Goal: Information Seeking & Learning: Learn about a topic

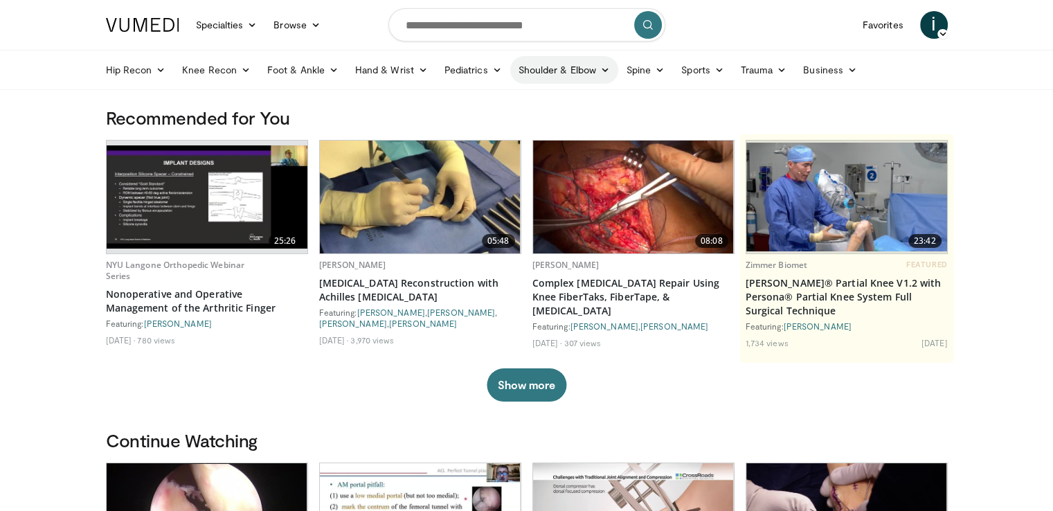
click at [593, 73] on link "Shoulder & Elbow" at bounding box center [564, 70] width 108 height 28
click at [709, 73] on link "Sports" at bounding box center [703, 70] width 60 height 28
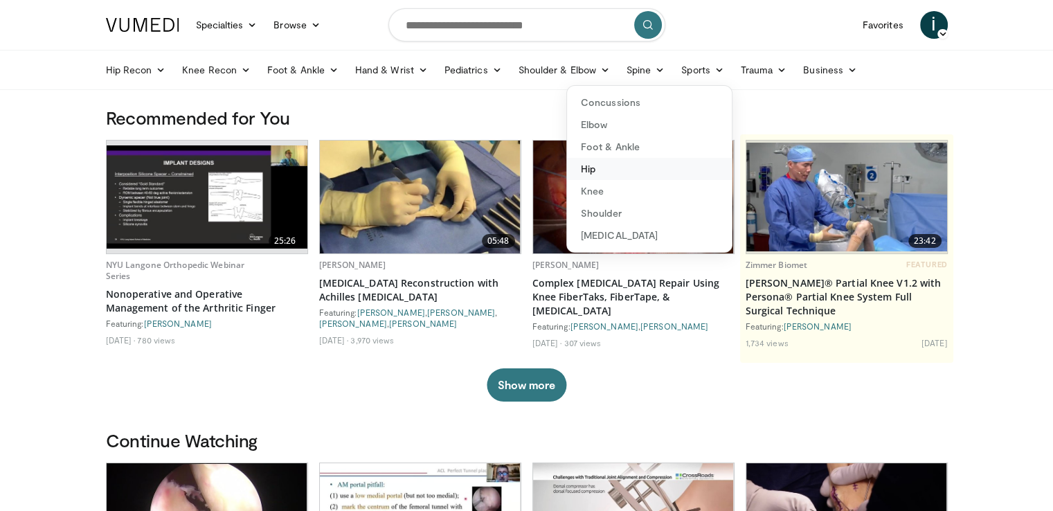
click at [586, 172] on link "Hip" at bounding box center [649, 169] width 165 height 22
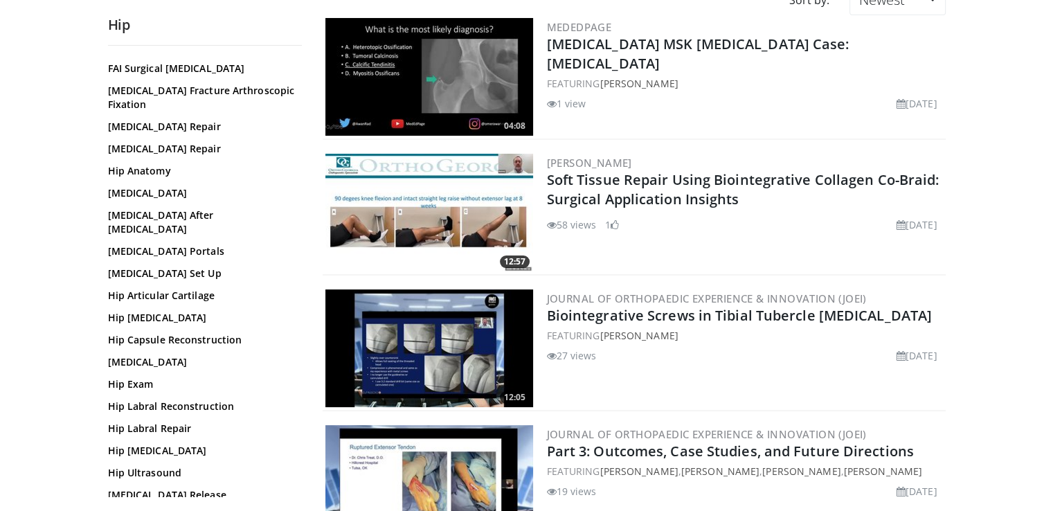
scroll to position [176, 0]
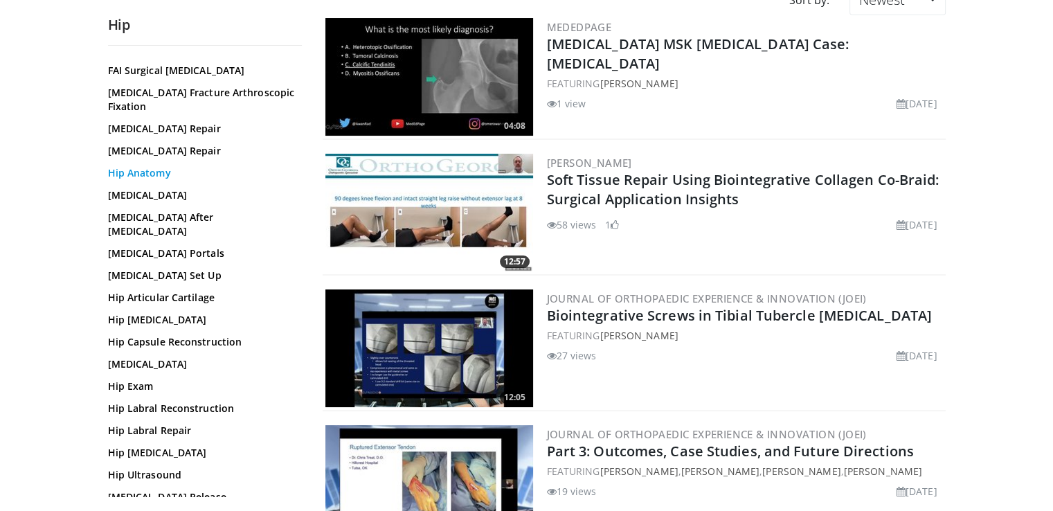
click at [133, 180] on link "Hip Anatomy" at bounding box center [201, 173] width 187 height 14
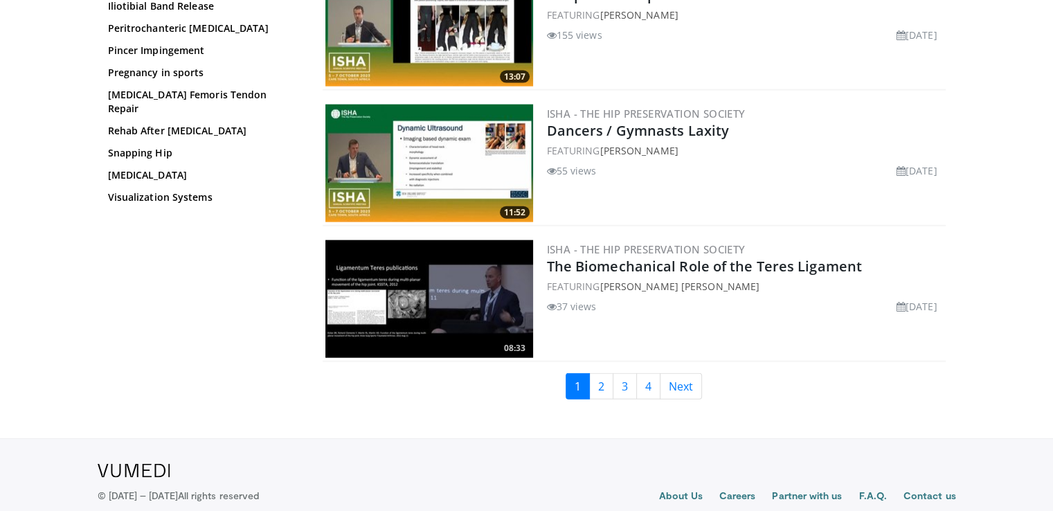
scroll to position [3200, 0]
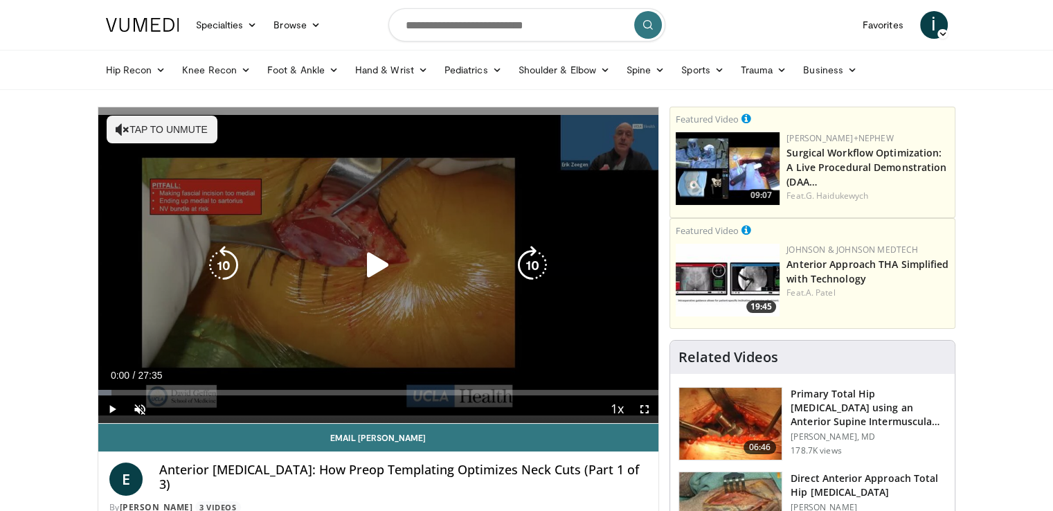
click at [381, 264] on icon "Video Player" at bounding box center [377, 265] width 39 height 39
click at [536, 268] on icon "Video Player" at bounding box center [532, 265] width 39 height 39
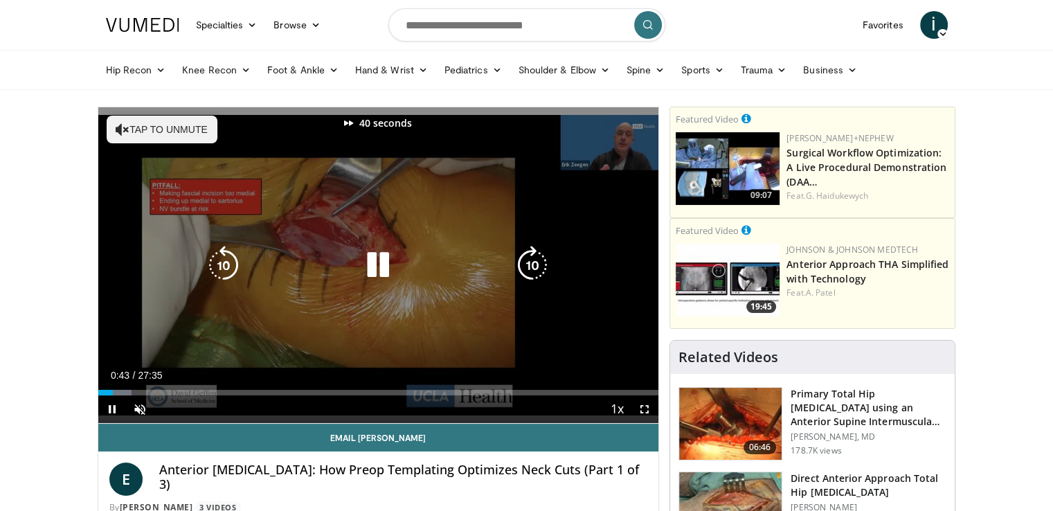
click at [536, 268] on icon "Video Player" at bounding box center [532, 265] width 39 height 39
click at [380, 257] on icon "Video Player" at bounding box center [377, 265] width 39 height 39
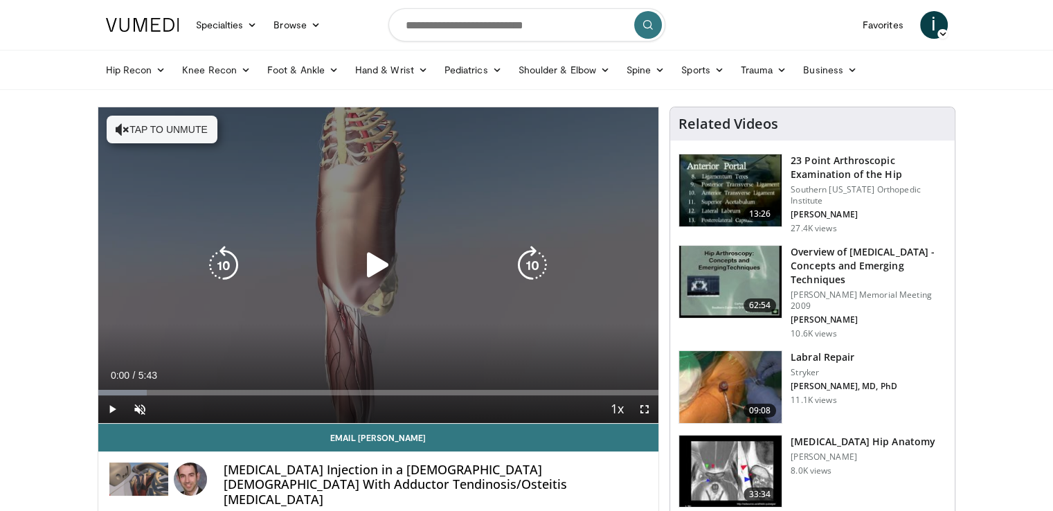
click at [376, 258] on icon "Video Player" at bounding box center [377, 265] width 39 height 39
click at [537, 266] on icon "Video Player" at bounding box center [532, 265] width 39 height 39
click at [537, 265] on icon "Video Player" at bounding box center [532, 265] width 39 height 39
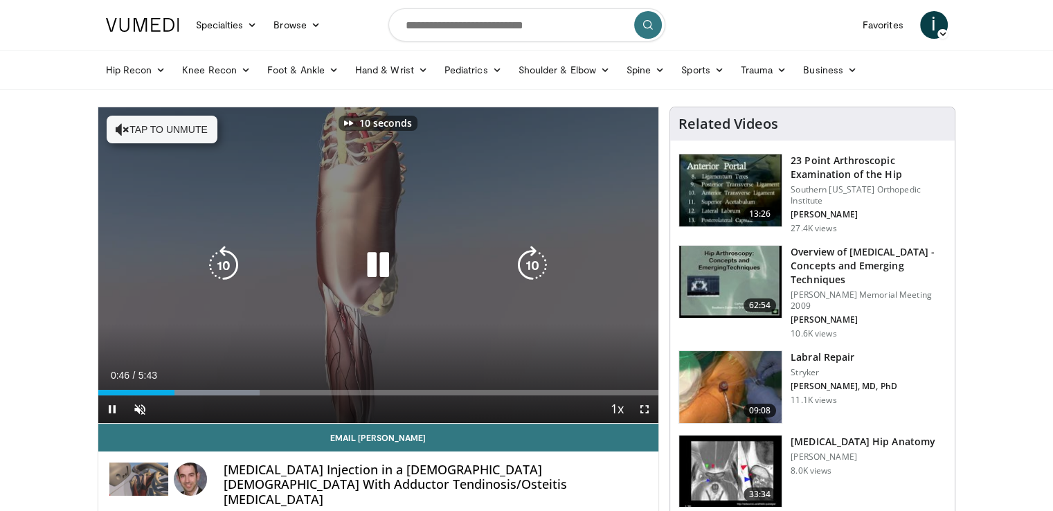
click at [537, 265] on icon "Video Player" at bounding box center [532, 265] width 39 height 39
click at [536, 265] on icon "Video Player" at bounding box center [532, 265] width 39 height 39
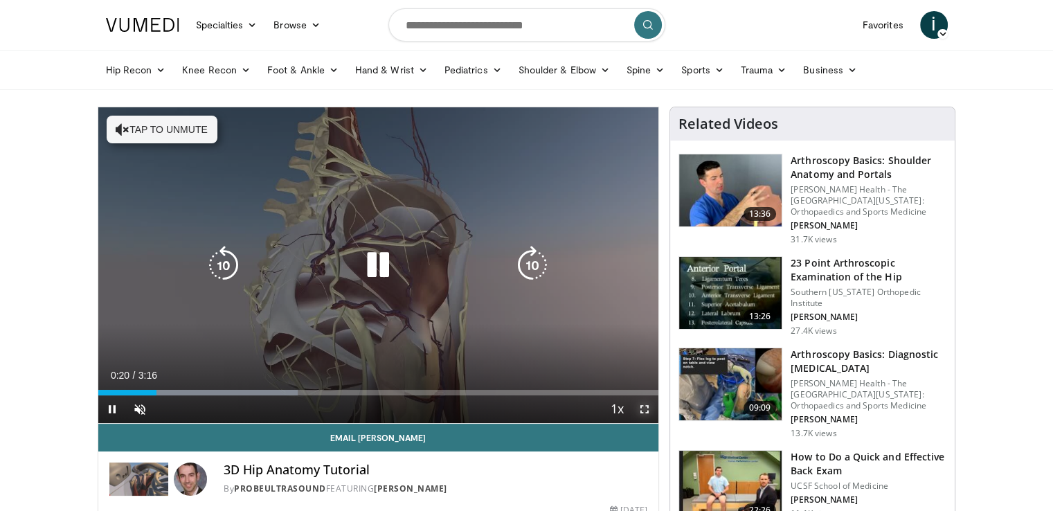
drag, startPoint x: 645, startPoint y: 410, endPoint x: 642, endPoint y: 469, distance: 58.9
click at [646, 410] on span "Video Player" at bounding box center [644, 409] width 28 height 28
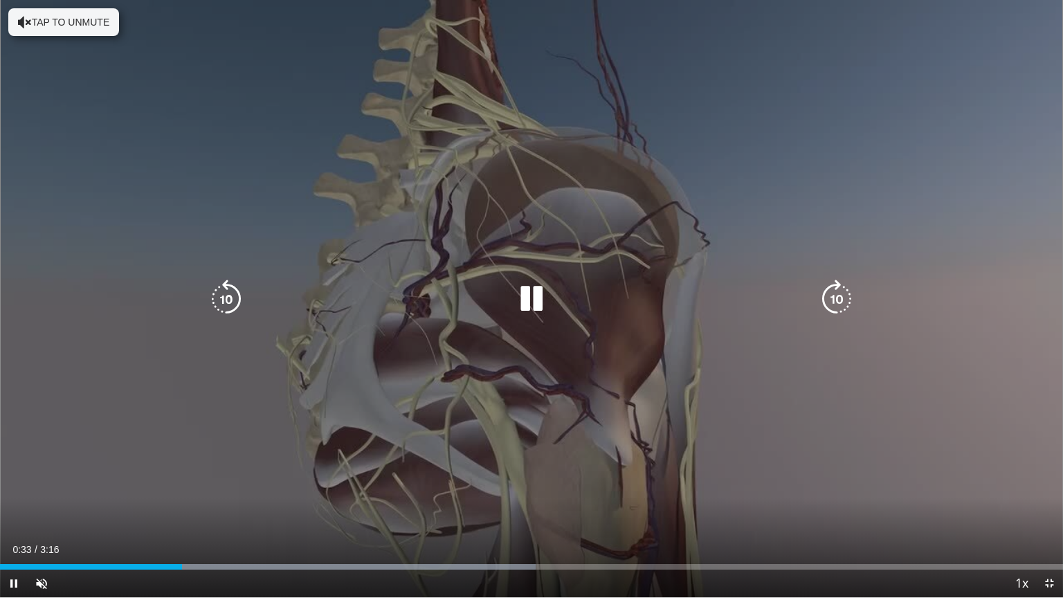
click at [520, 304] on icon "Video Player" at bounding box center [531, 299] width 39 height 39
click at [534, 300] on icon "Video Player" at bounding box center [531, 299] width 39 height 39
click at [515, 298] on icon "Video Player" at bounding box center [531, 299] width 39 height 39
click at [529, 296] on icon "Video Player" at bounding box center [531, 299] width 39 height 39
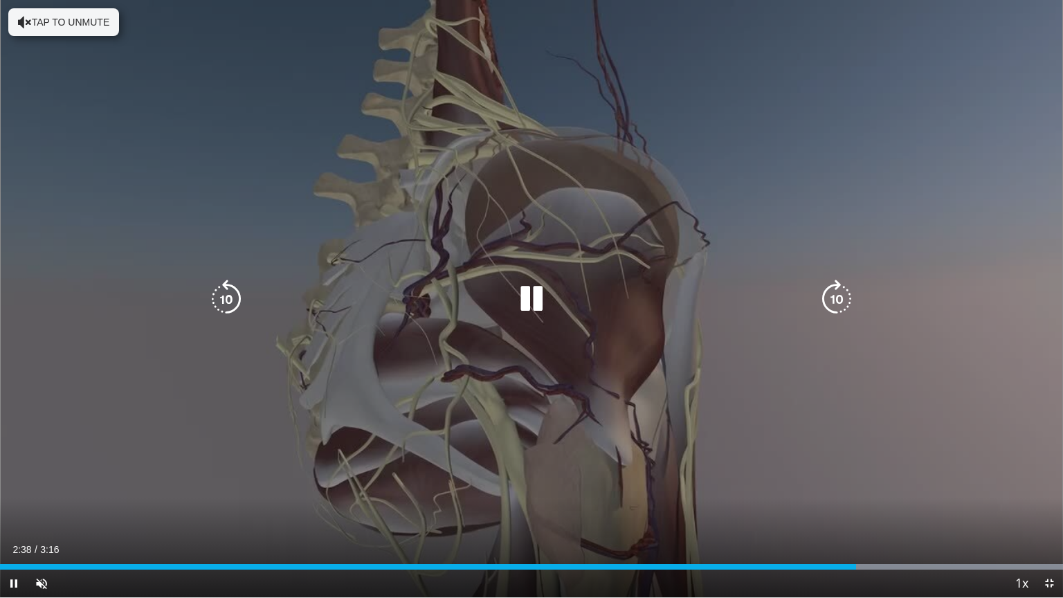
click at [527, 304] on icon "Video Player" at bounding box center [531, 299] width 39 height 39
click at [531, 295] on icon "Video Player" at bounding box center [531, 299] width 39 height 39
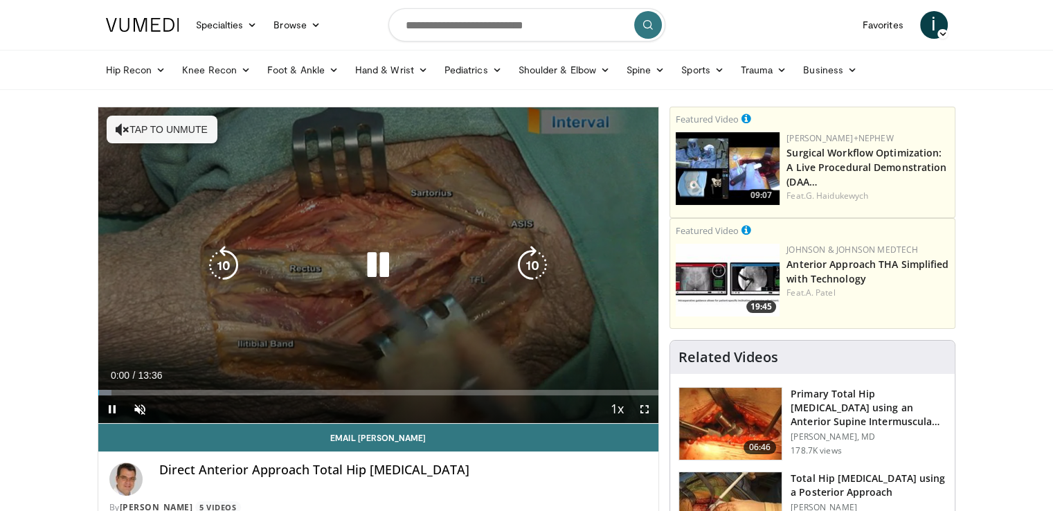
click at [379, 269] on icon "Video Player" at bounding box center [377, 265] width 39 height 39
